Goal: Information Seeking & Learning: Find specific fact

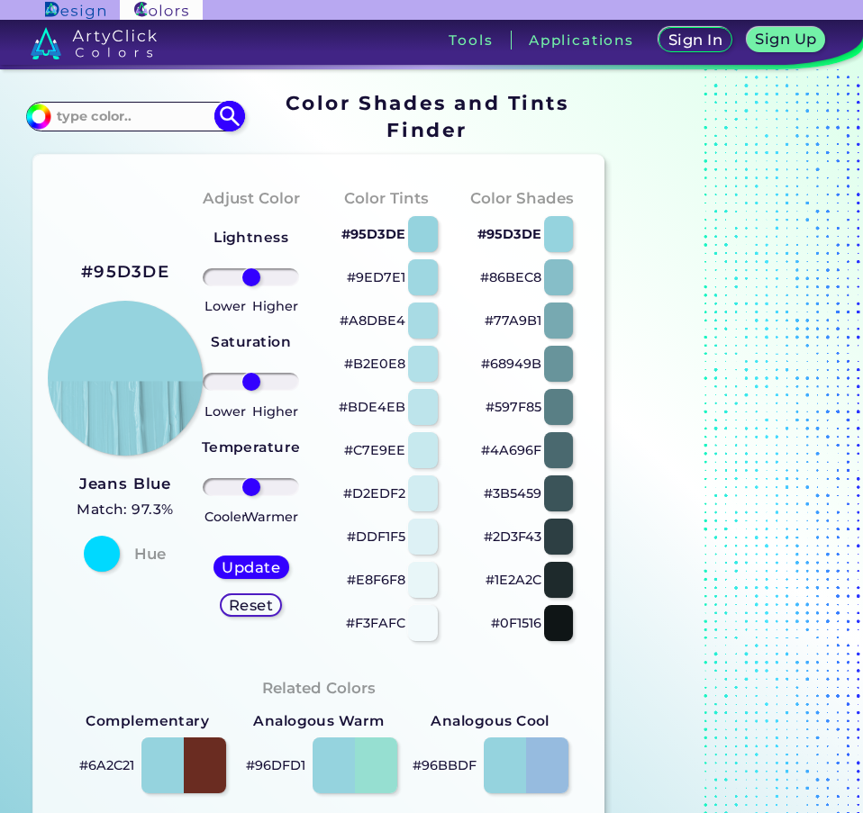
click at [136, 120] on input at bounding box center [134, 116] width 168 height 24
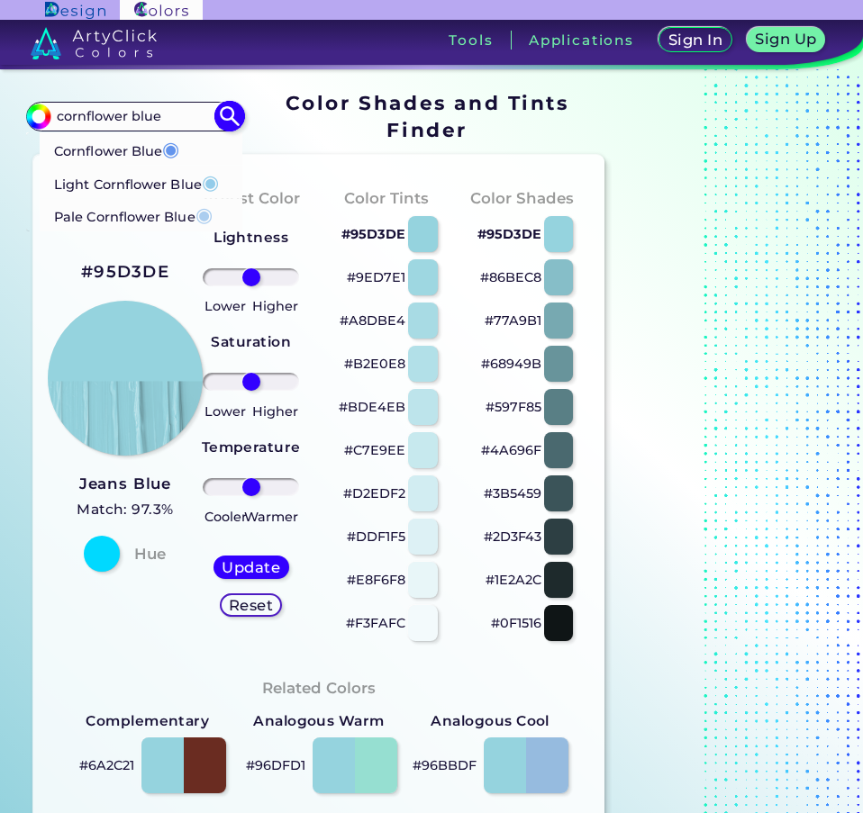
type input "cornflower blue"
click at [122, 150] on p "Cornflower Blue ◉" at bounding box center [116, 148] width 125 height 33
type input "#6495ed"
type input "#6495ED"
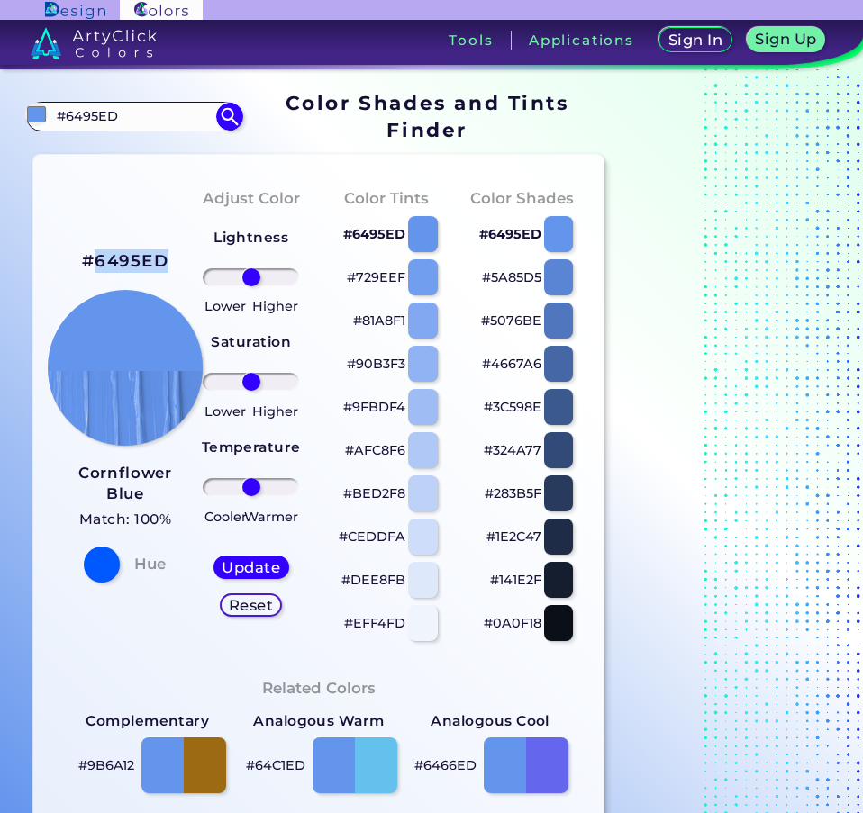
drag, startPoint x: 95, startPoint y: 259, endPoint x: 180, endPoint y: 264, distance: 84.8
click at [180, 264] on div "#6495ED Cornflower Blue Match: 100% Hue" at bounding box center [116, 414] width 136 height 490
drag, startPoint x: 68, startPoint y: 118, endPoint x: 139, endPoint y: 120, distance: 71.2
click at [139, 120] on input "#6495ED" at bounding box center [134, 116] width 168 height 24
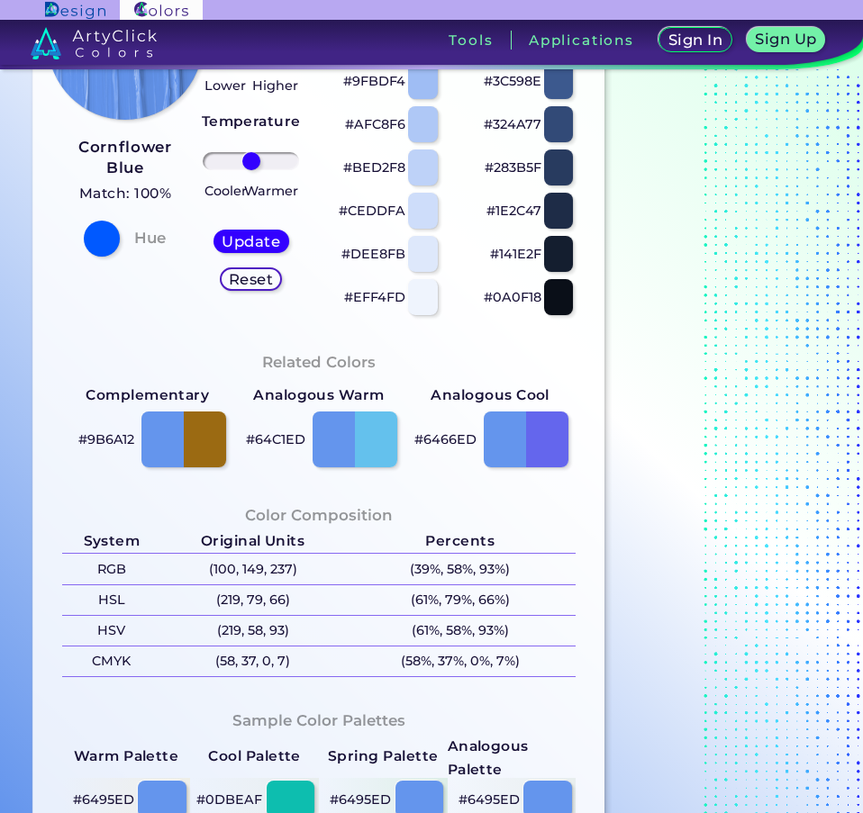
scroll to position [360, 0]
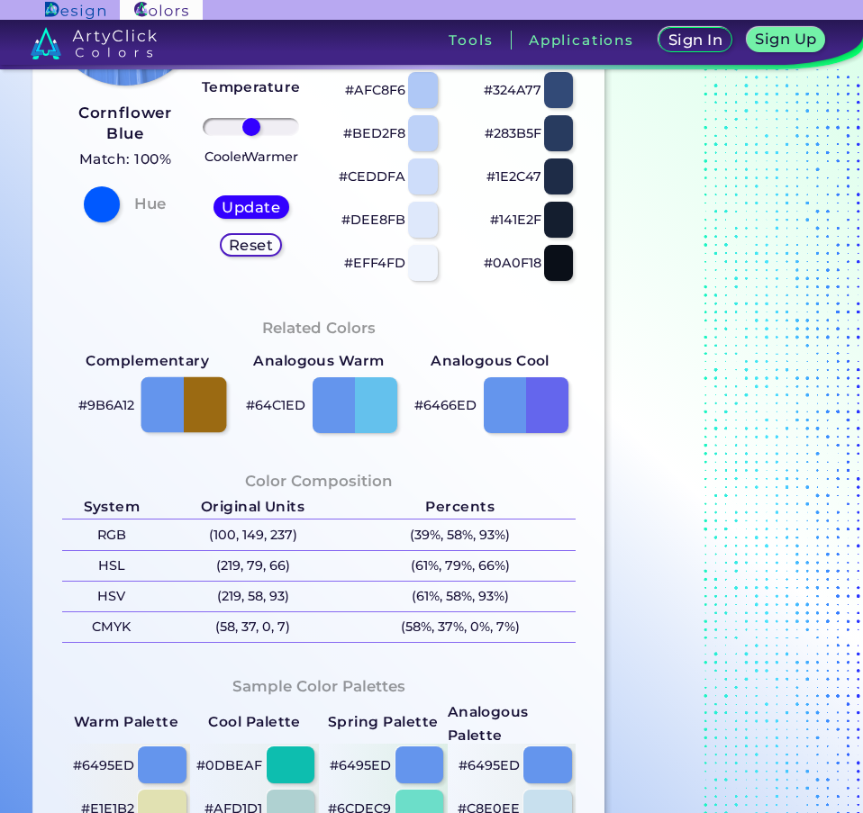
click at [195, 410] on div at bounding box center [184, 405] width 86 height 56
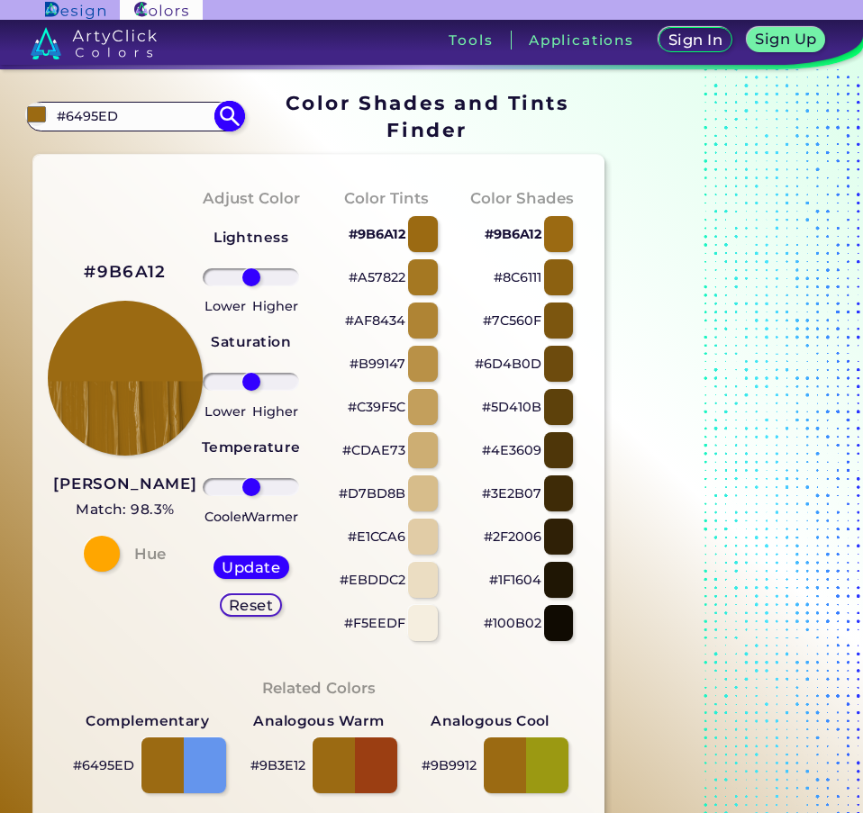
drag, startPoint x: 67, startPoint y: 115, endPoint x: 148, endPoint y: 117, distance: 81.1
click at [148, 117] on input "#6495ED" at bounding box center [134, 116] width 168 height 24
click at [139, 123] on input "#6495ED" at bounding box center [134, 116] width 168 height 24
drag, startPoint x: 159, startPoint y: 115, endPoint x: 62, endPoint y: 119, distance: 96.5
click at [62, 119] on input "#6495ED" at bounding box center [134, 116] width 168 height 24
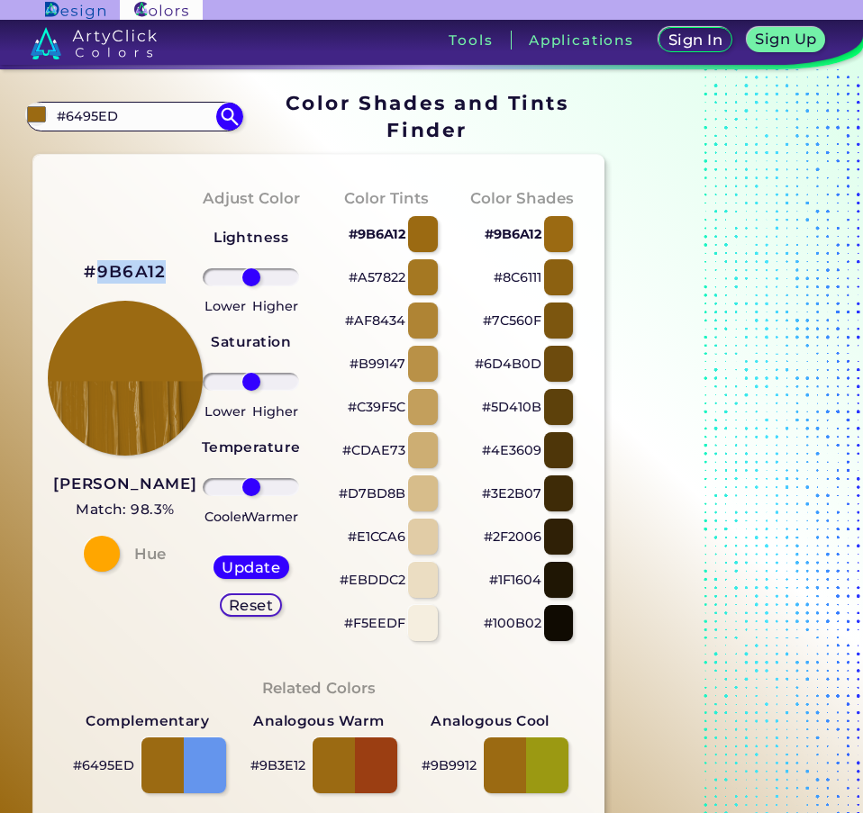
drag, startPoint x: 176, startPoint y: 271, endPoint x: 99, endPoint y: 276, distance: 76.7
click at [99, 276] on div "#9B6A12 [PERSON_NAME] Match: 98.3% Hue" at bounding box center [116, 414] width 136 height 490
copy h2 "9B6A12"
click at [220, 764] on div at bounding box center [184, 766] width 86 height 56
type input "#6495ed"
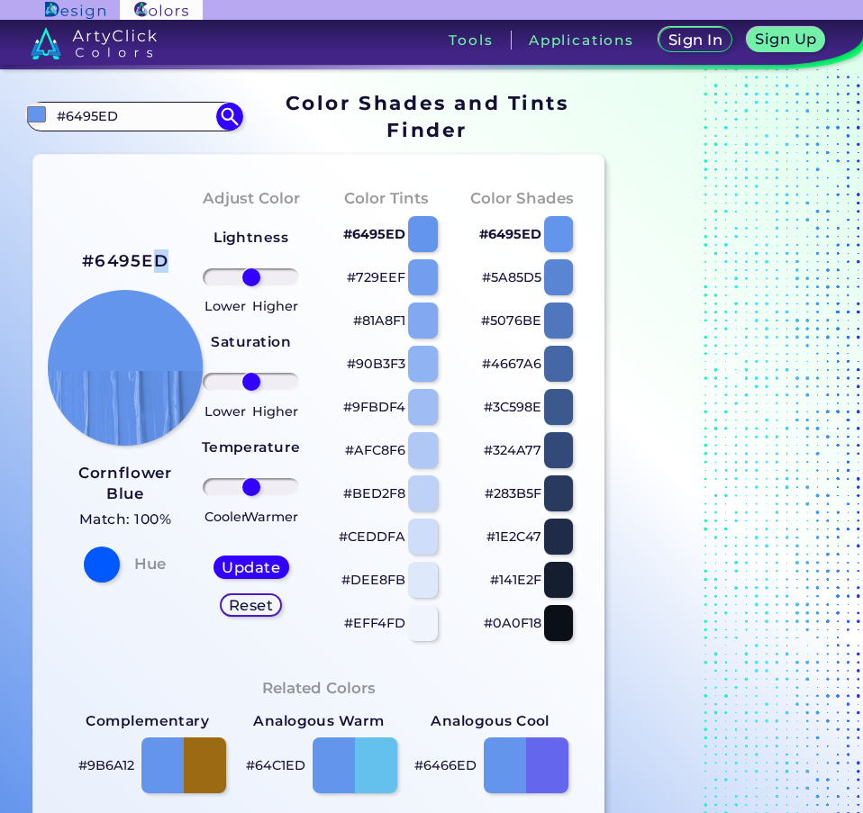
drag, startPoint x: 172, startPoint y: 260, endPoint x: 138, endPoint y: 191, distance: 77.4
click at [160, 260] on div "#6495ED Cornflower Blue Match: 100% Hue" at bounding box center [116, 414] width 136 height 490
drag, startPoint x: 128, startPoint y: 114, endPoint x: 65, endPoint y: 114, distance: 63.1
click at [65, 114] on input "#6495ED" at bounding box center [134, 116] width 168 height 24
